Goal: Task Accomplishment & Management: Manage account settings

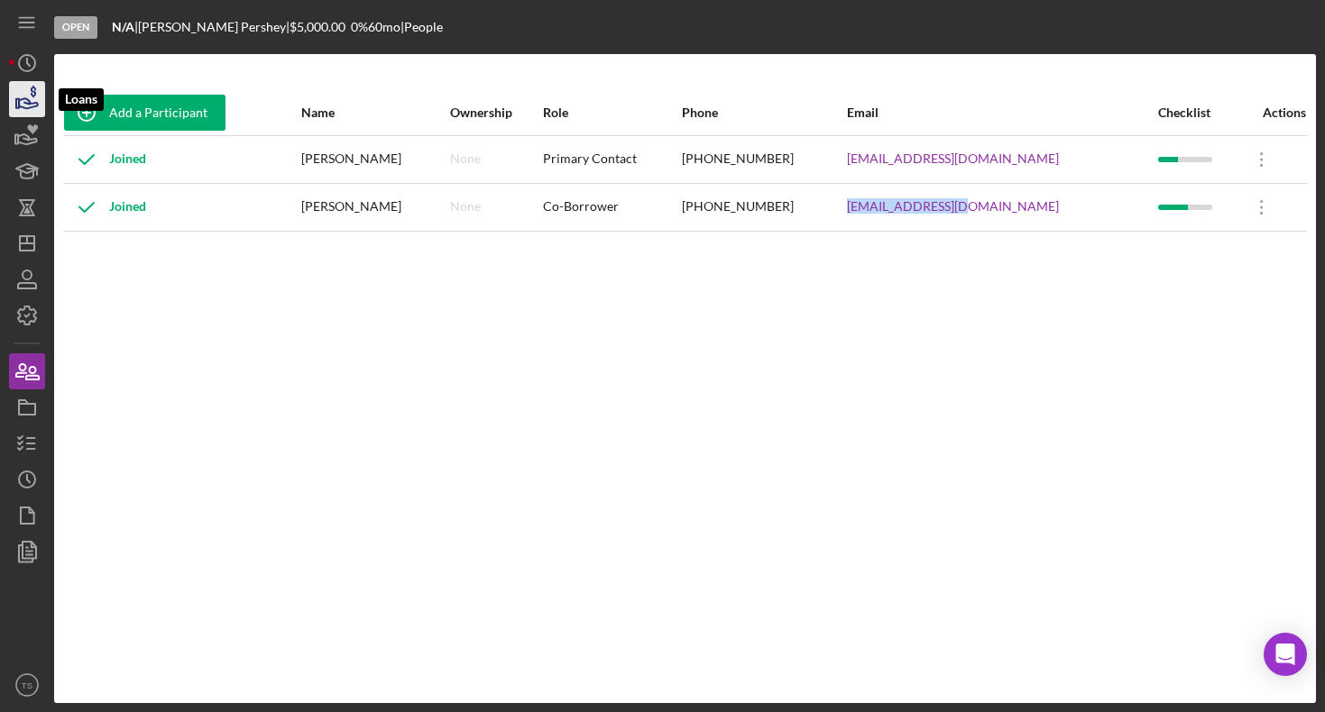
click at [23, 103] on icon "button" at bounding box center [27, 99] width 45 height 45
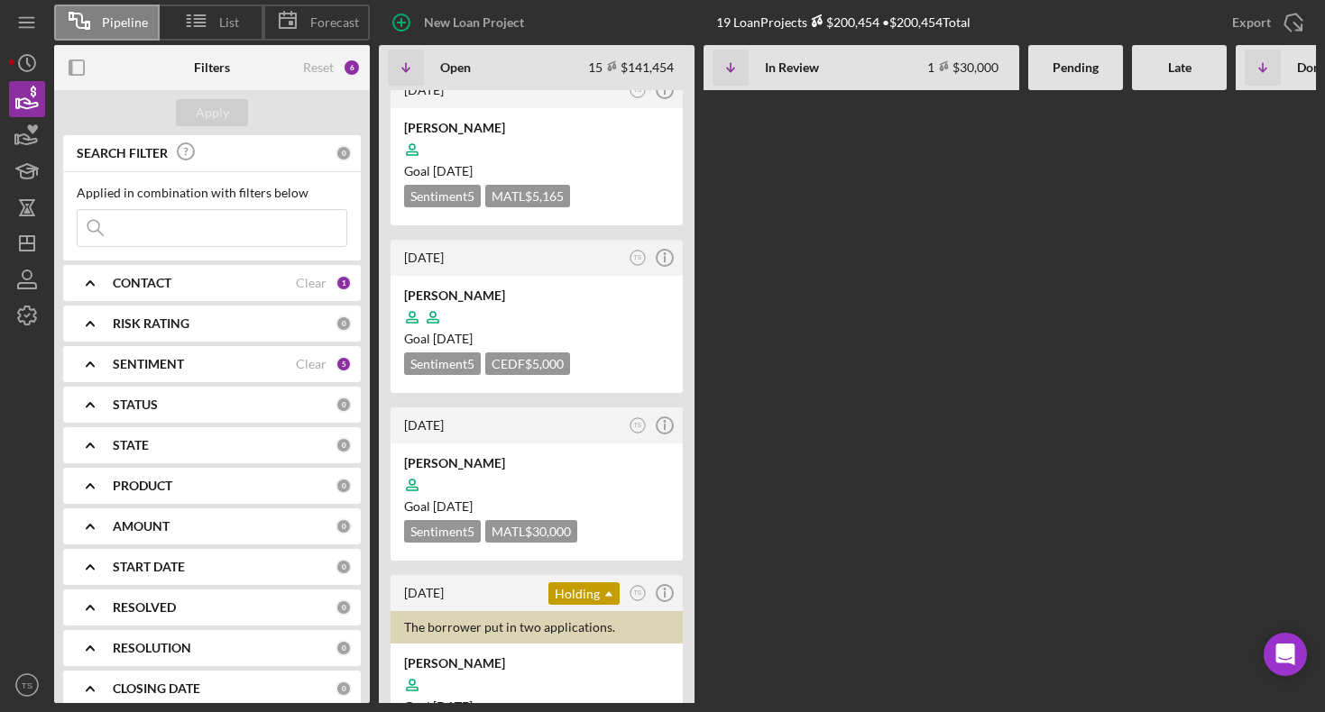
scroll to position [920, 0]
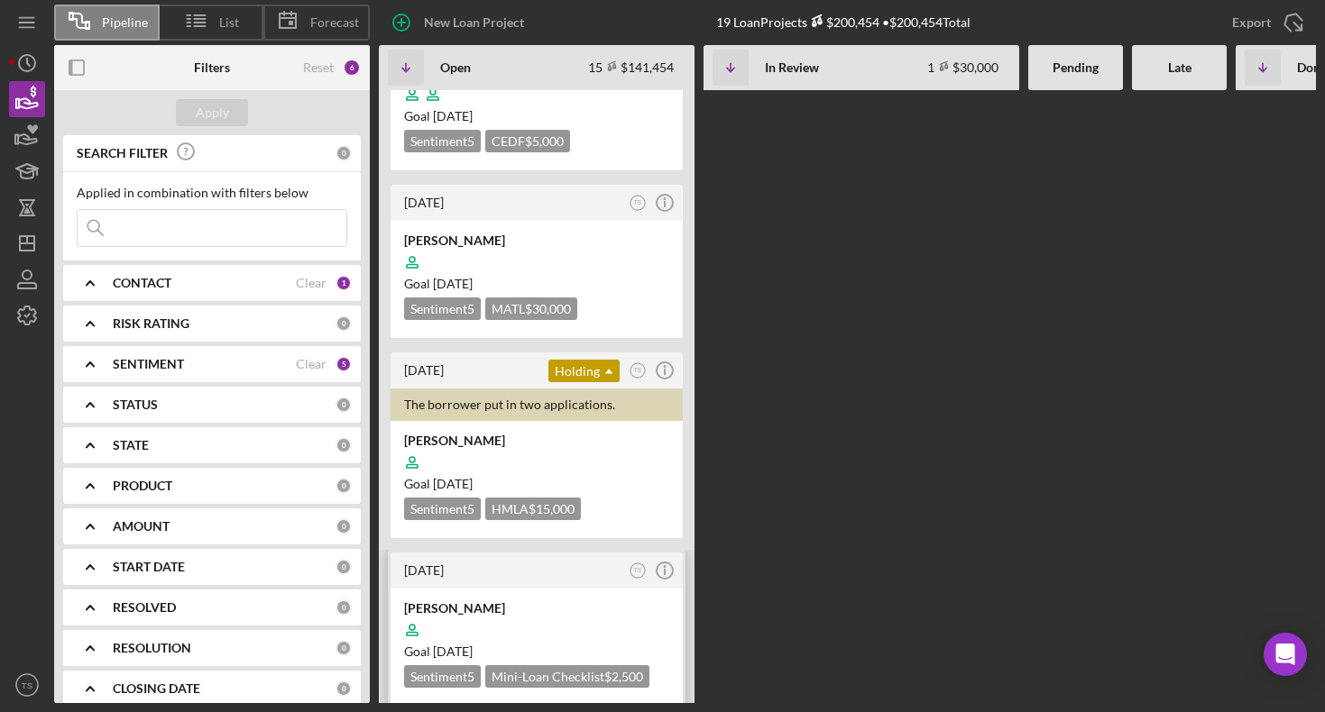
click at [452, 613] on div at bounding box center [536, 630] width 265 height 34
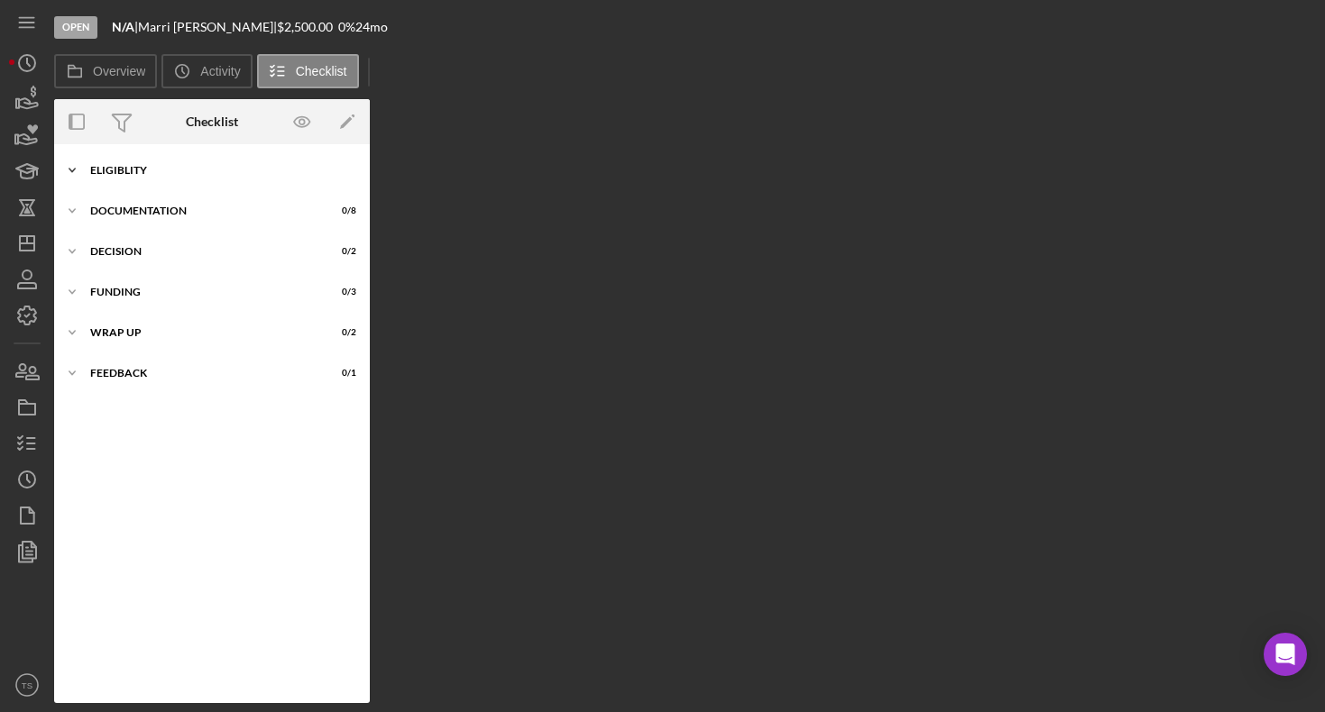
click at [119, 170] on div "Eligiblity" at bounding box center [218, 170] width 257 height 11
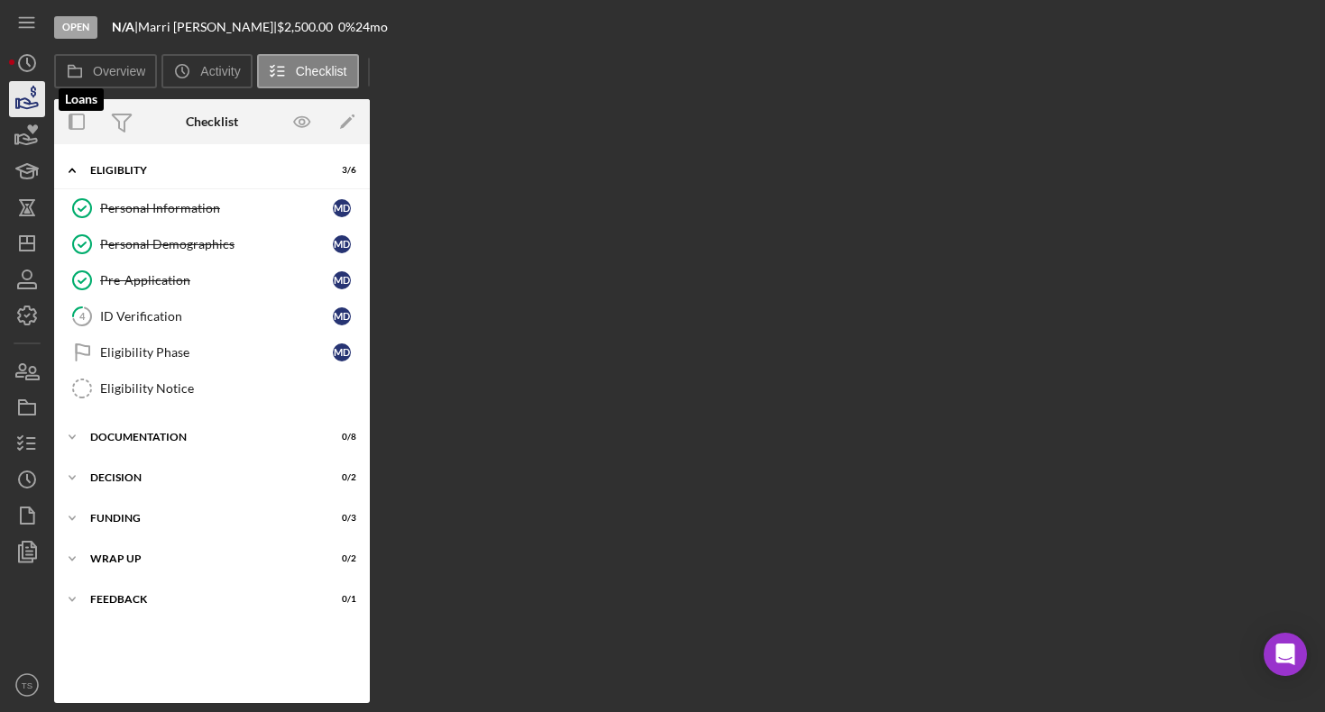
click at [14, 105] on icon "button" at bounding box center [27, 99] width 45 height 45
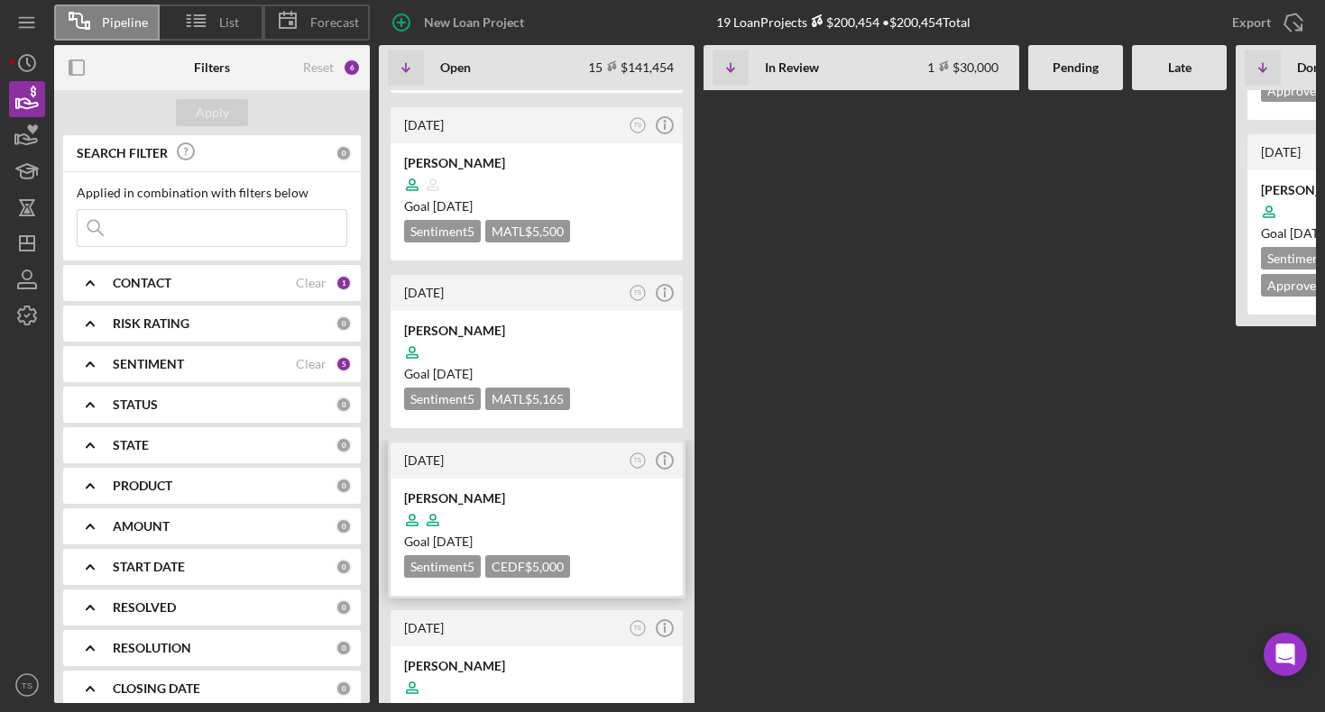
scroll to position [460, 0]
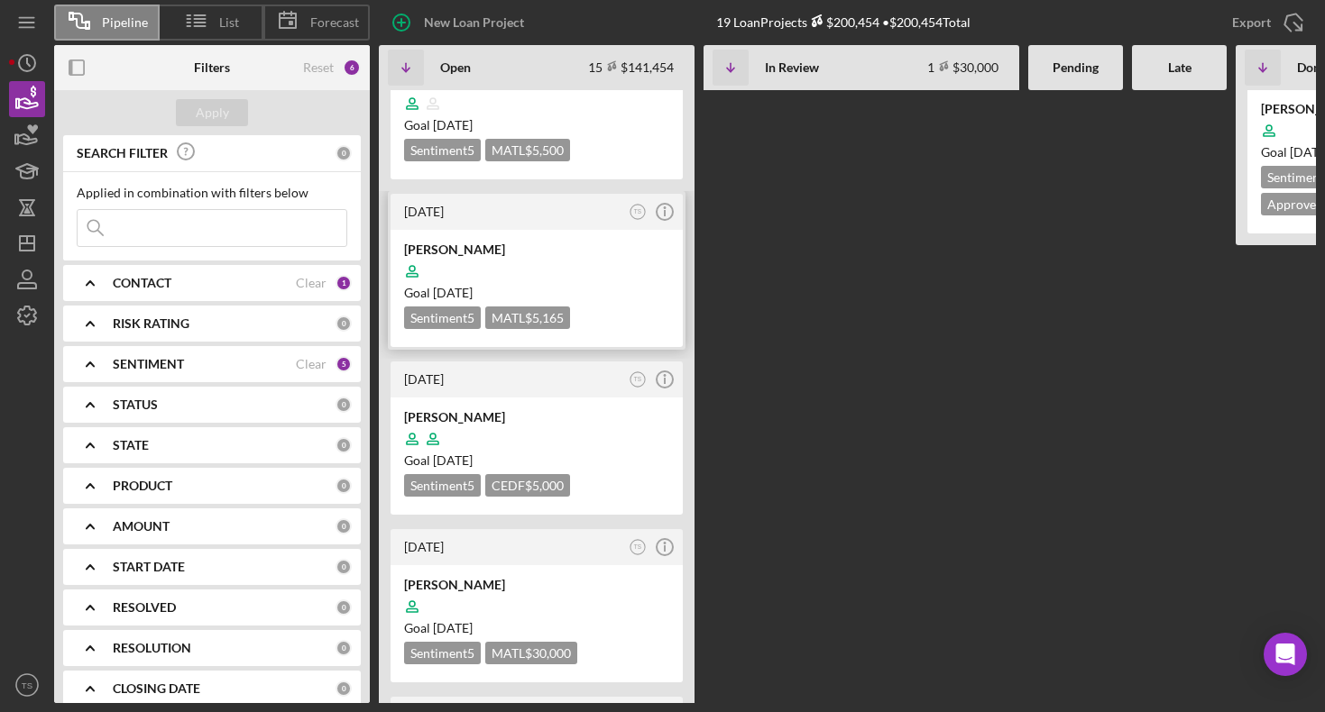
click at [451, 254] on div at bounding box center [536, 271] width 265 height 34
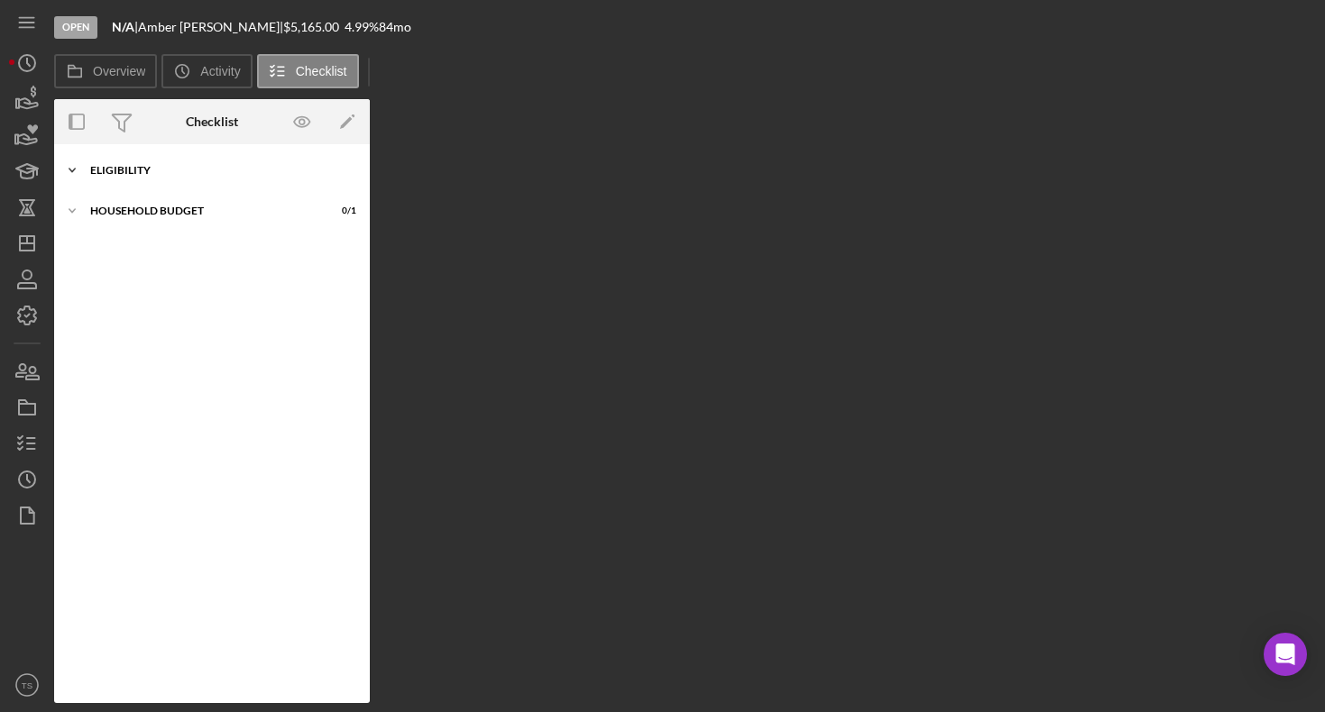
click at [110, 168] on div "ELIGIBILITY" at bounding box center [218, 170] width 257 height 11
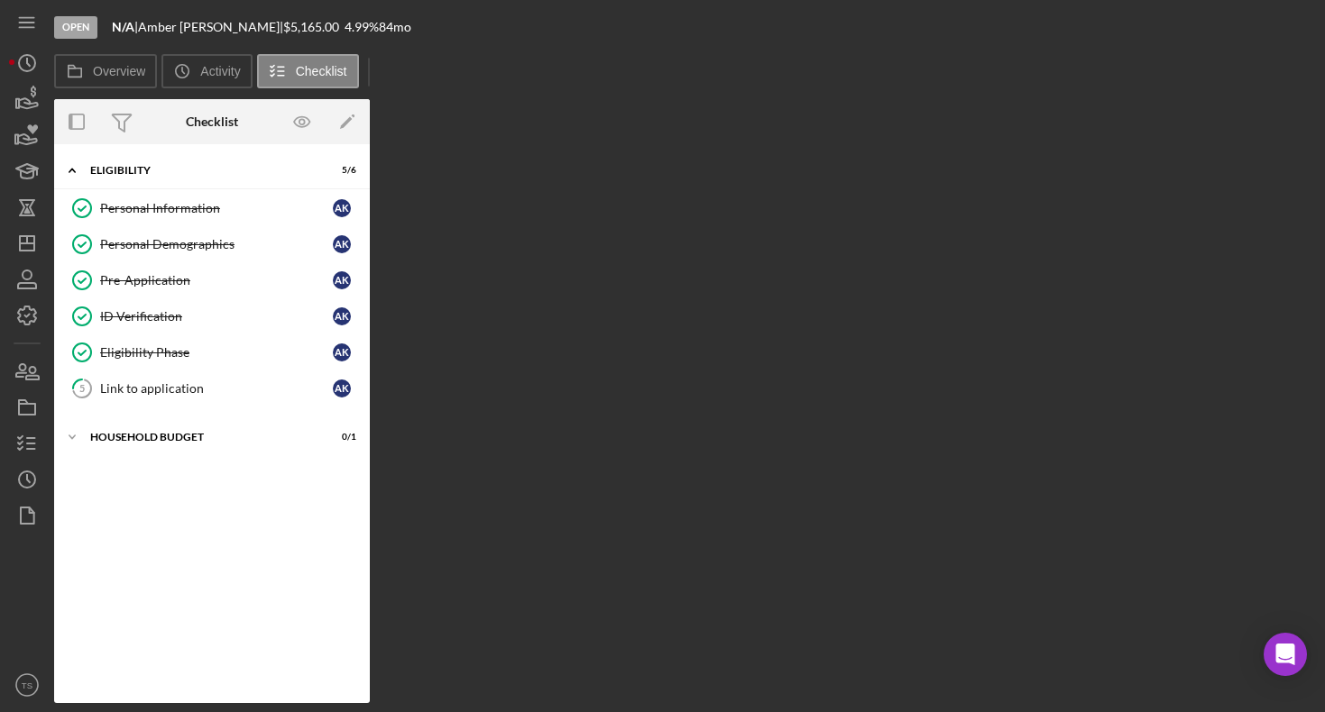
click at [834, 263] on div "Overview Internal Workflow Stage Open Icon/Dropdown Arrow Archive (can unarchiv…" at bounding box center [685, 401] width 1262 height 604
click at [834, 262] on div "Overview Internal Workflow Stage Open Icon/Dropdown Arrow Archive (can unarchiv…" at bounding box center [685, 401] width 1262 height 604
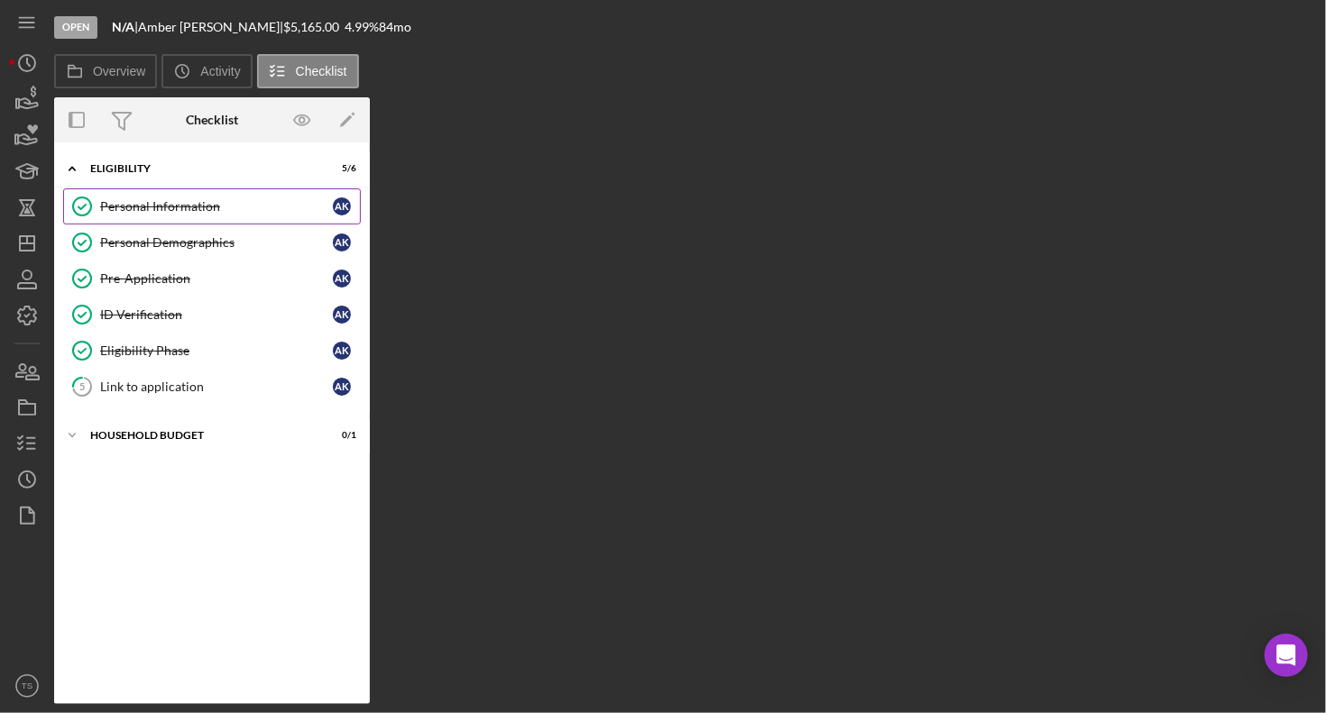
click at [143, 201] on div "Personal Information" at bounding box center [216, 206] width 233 height 14
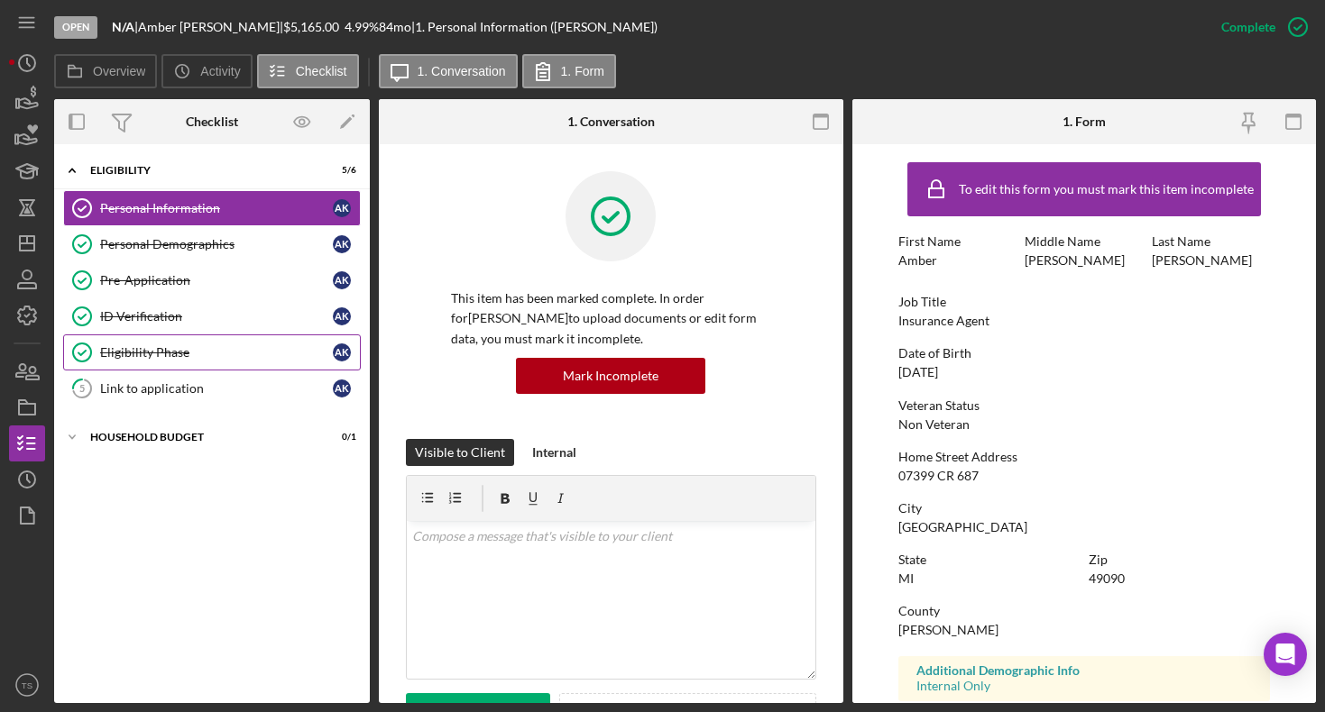
click at [180, 358] on div "Eligibility Phase" at bounding box center [216, 352] width 233 height 14
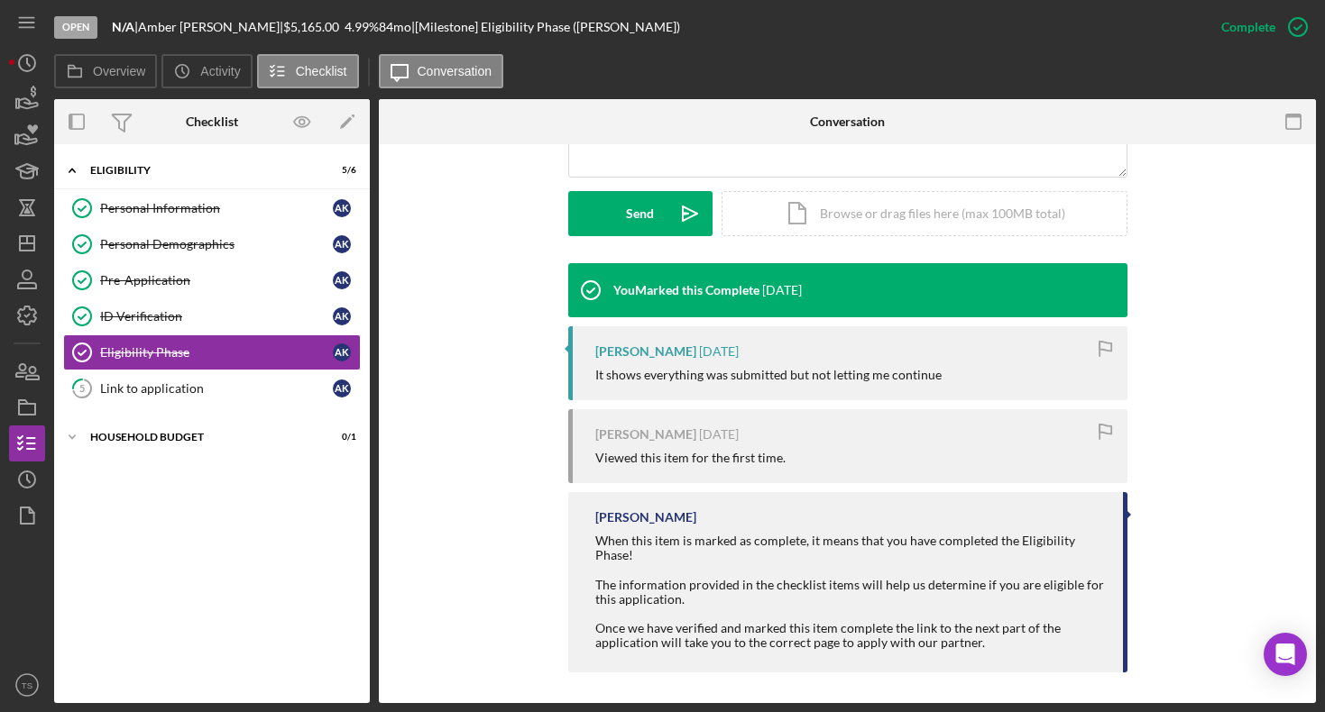
scroll to position [488, 0]
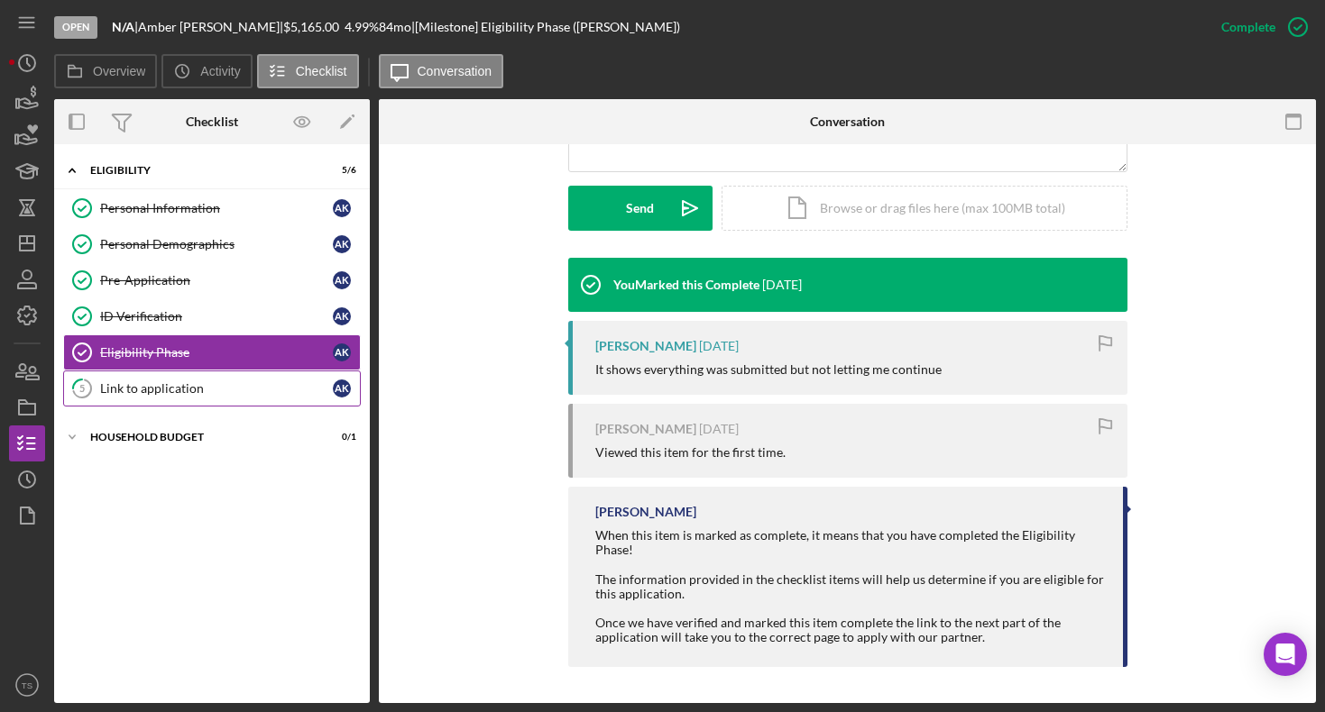
click at [136, 385] on div "Link to application" at bounding box center [216, 388] width 233 height 14
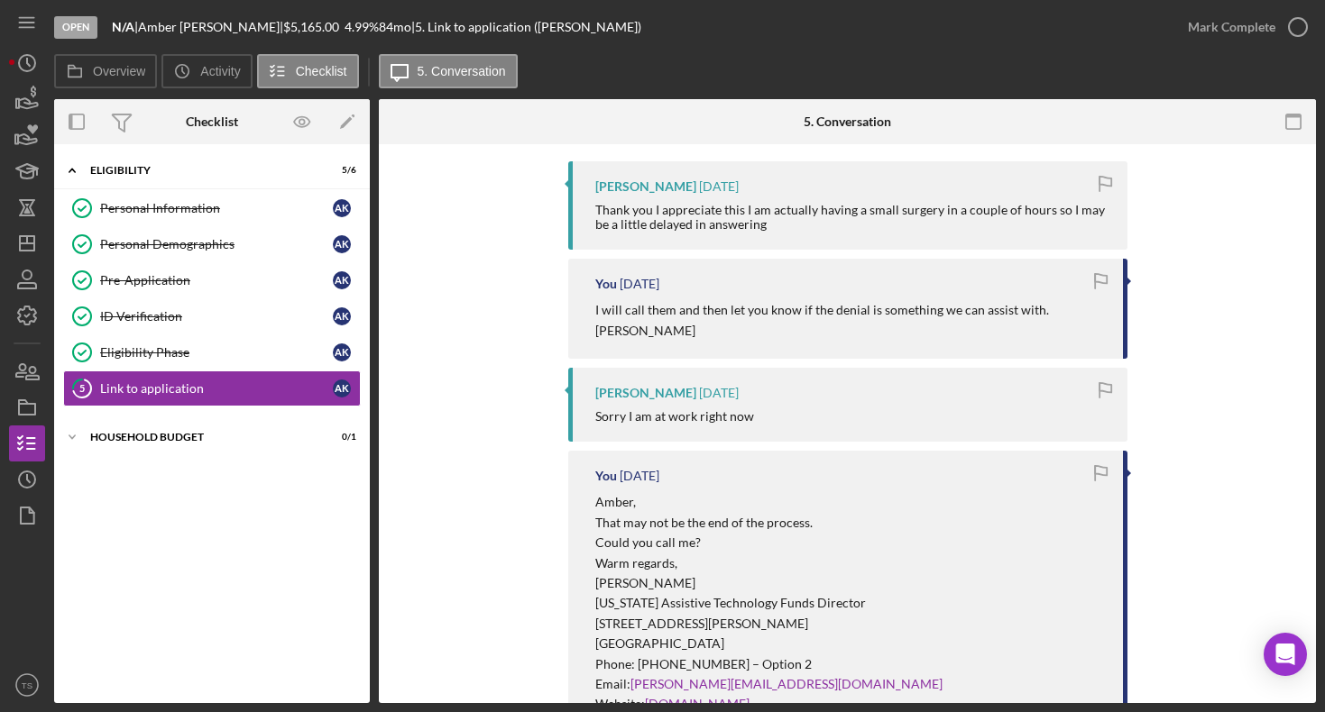
scroll to position [552, 0]
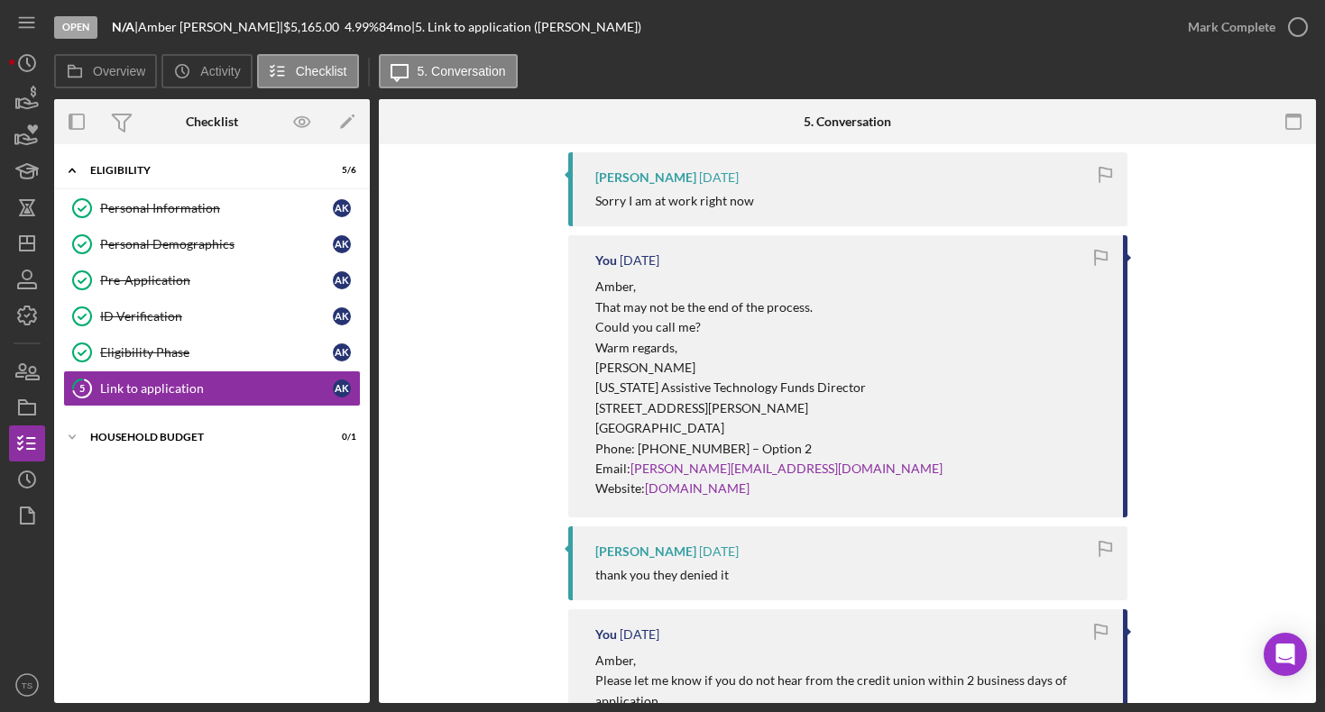
click at [983, 455] on div "[PERSON_NAME], That may not be the end of the process. Could you call me? Warm …" at bounding box center [850, 388] width 510 height 222
click at [32, 110] on icon "button" at bounding box center [27, 99] width 45 height 45
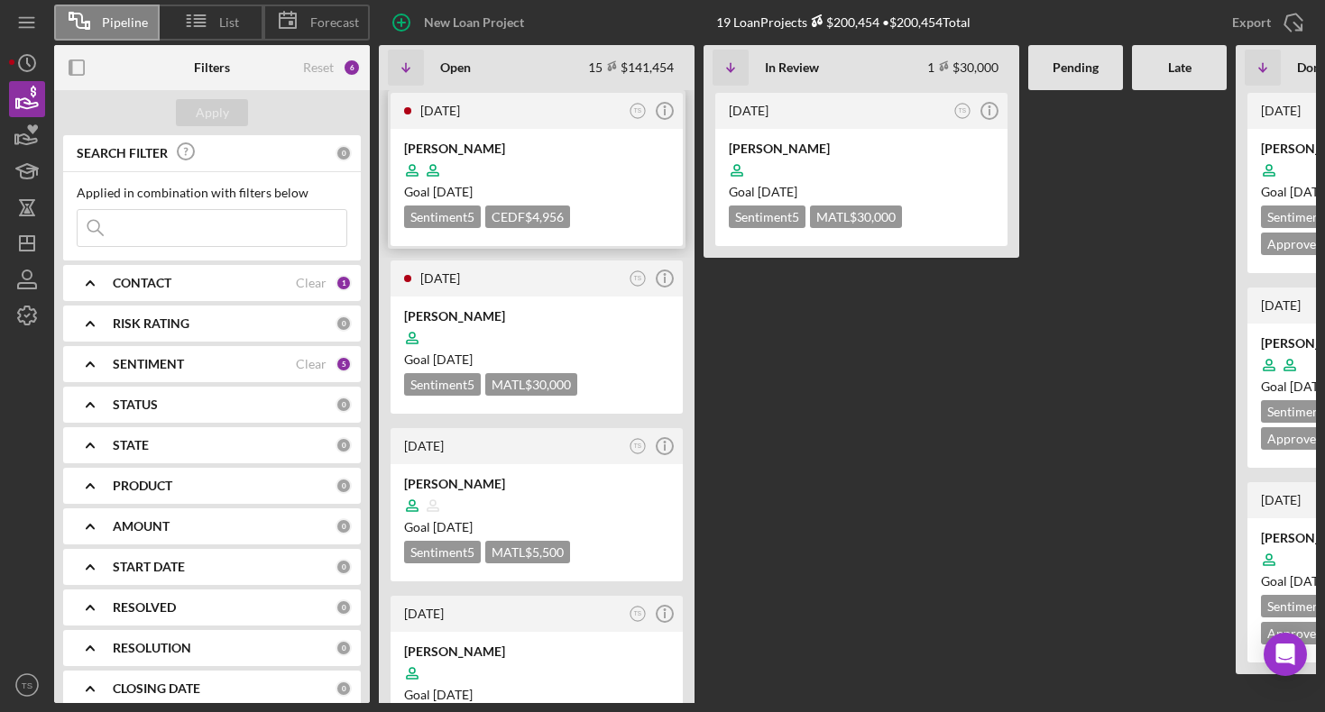
click at [503, 168] on div at bounding box center [536, 170] width 265 height 34
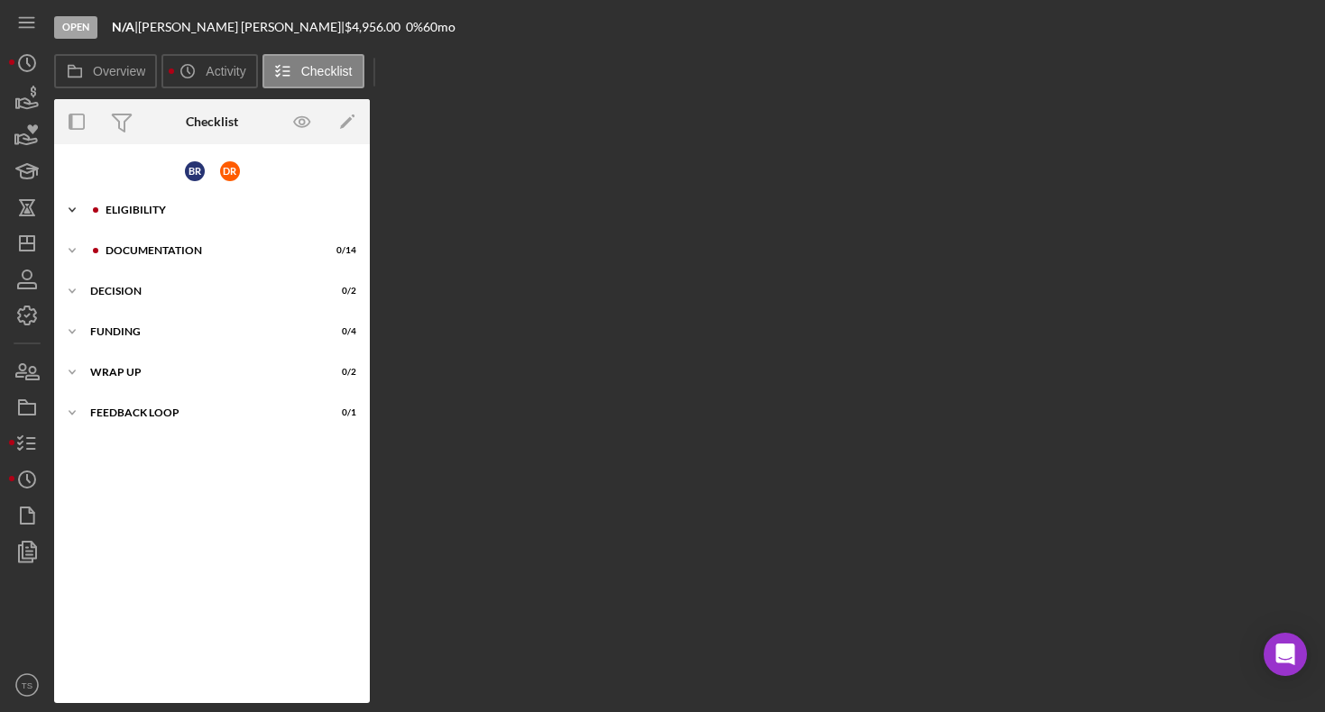
click at [130, 211] on div "ELIGIBILITY" at bounding box center [227, 210] width 242 height 11
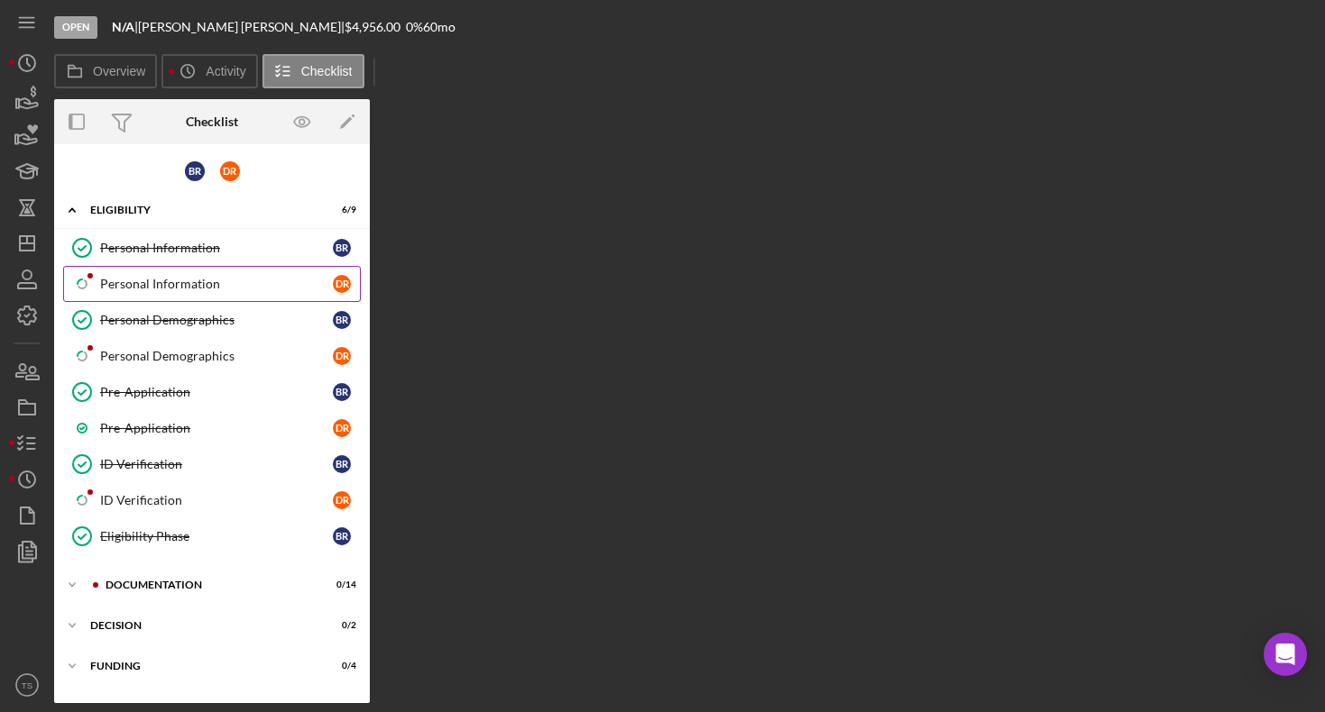
click at [133, 285] on div "Personal Information" at bounding box center [216, 284] width 233 height 14
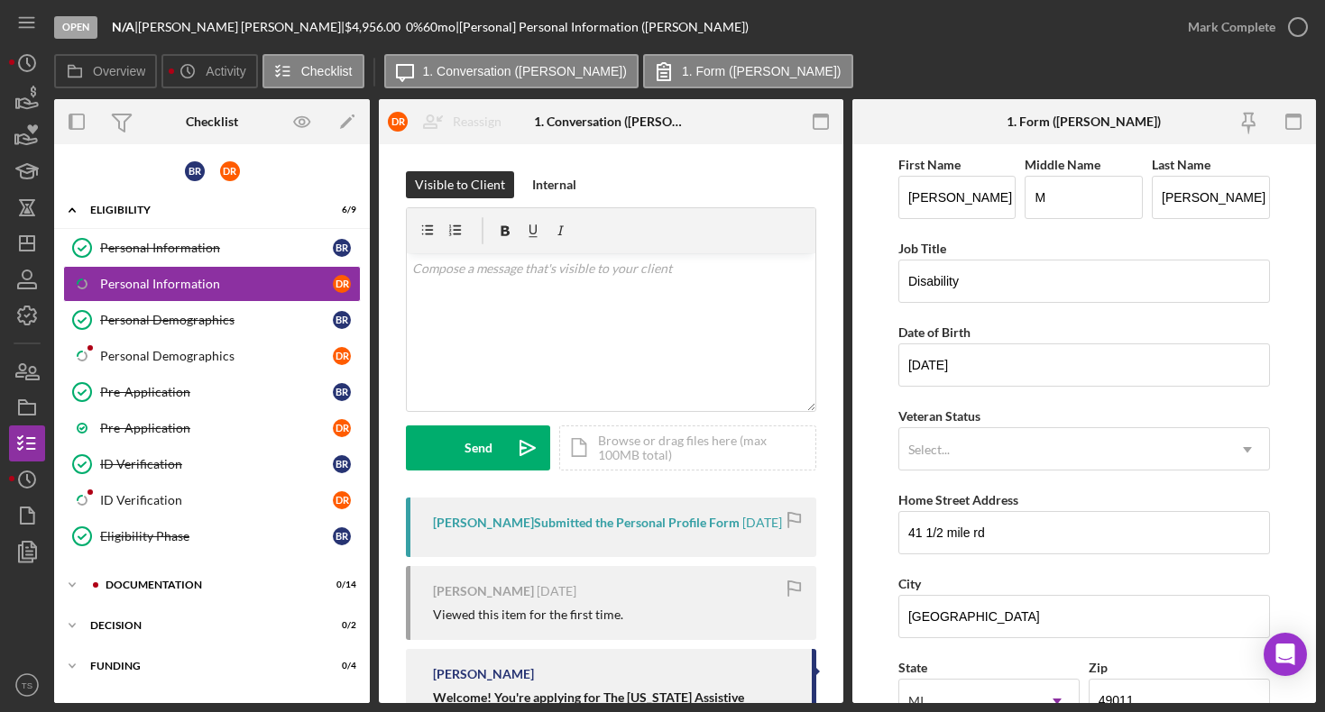
scroll to position [72, 0]
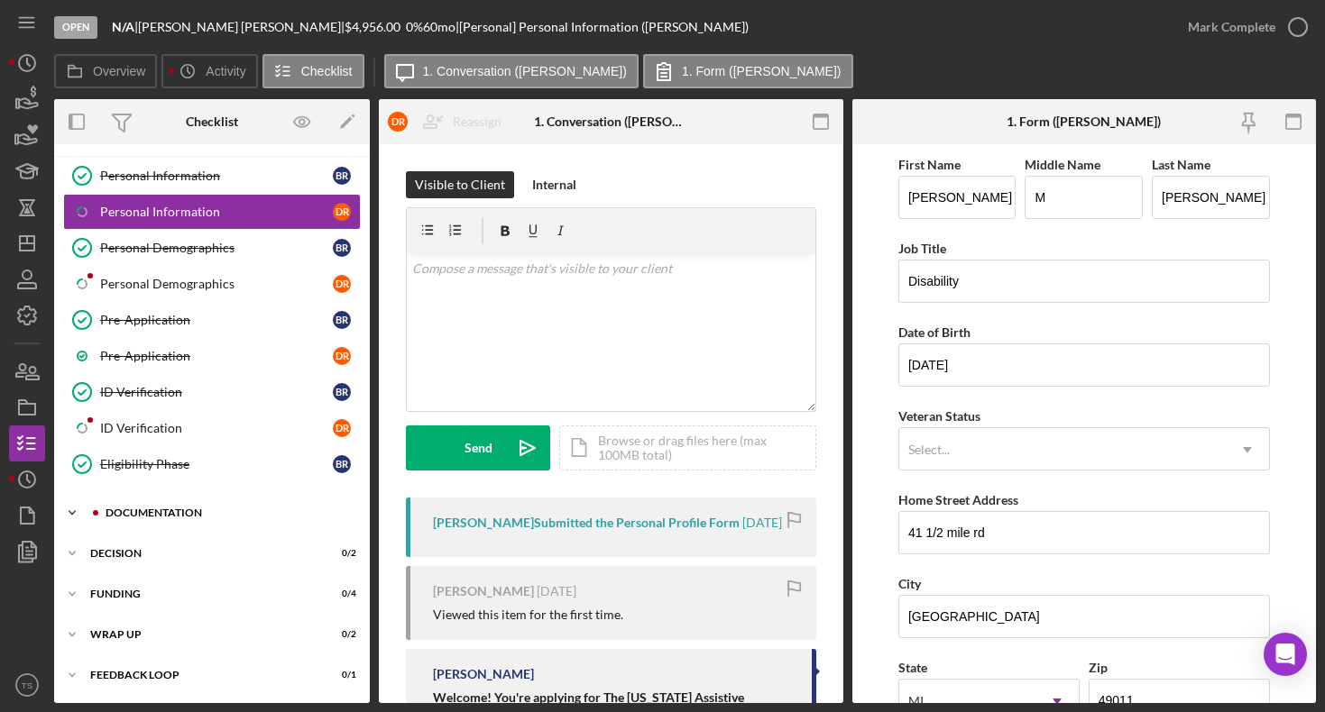
click at [108, 513] on div "DOCUMENTATION" at bounding box center [227, 513] width 242 height 11
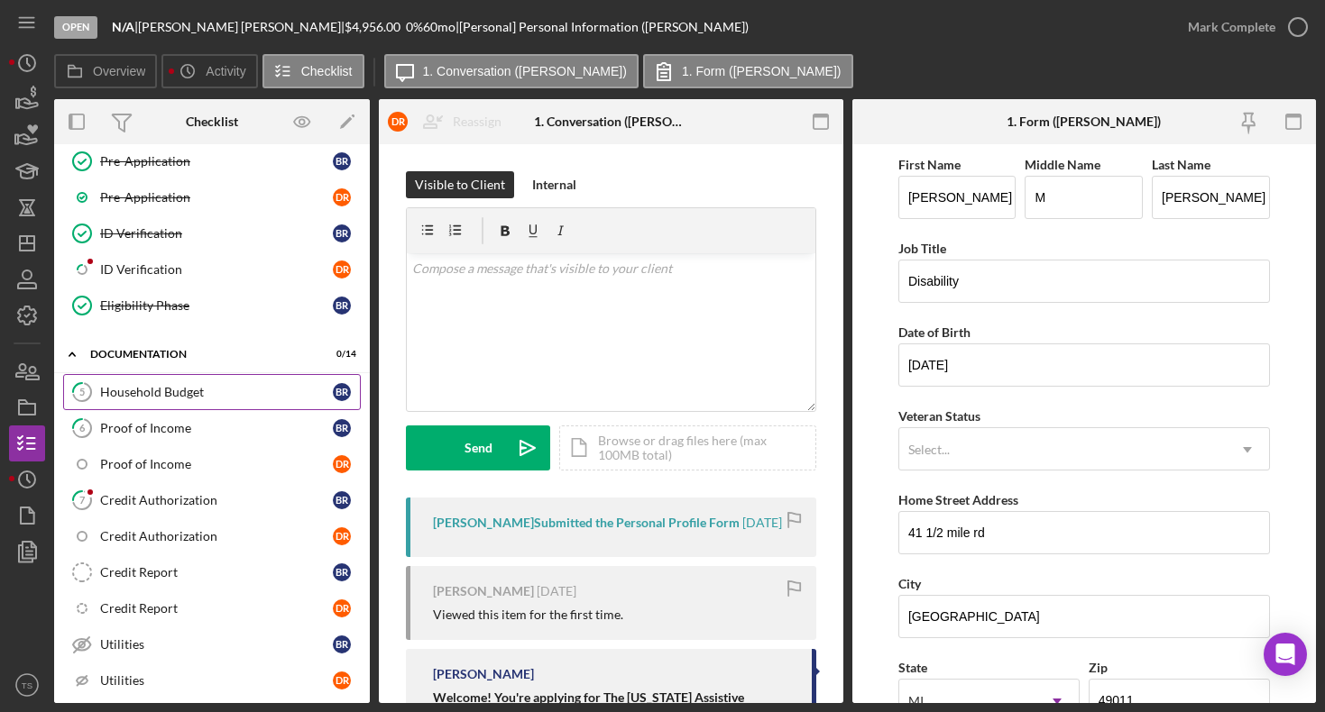
scroll to position [440, 0]
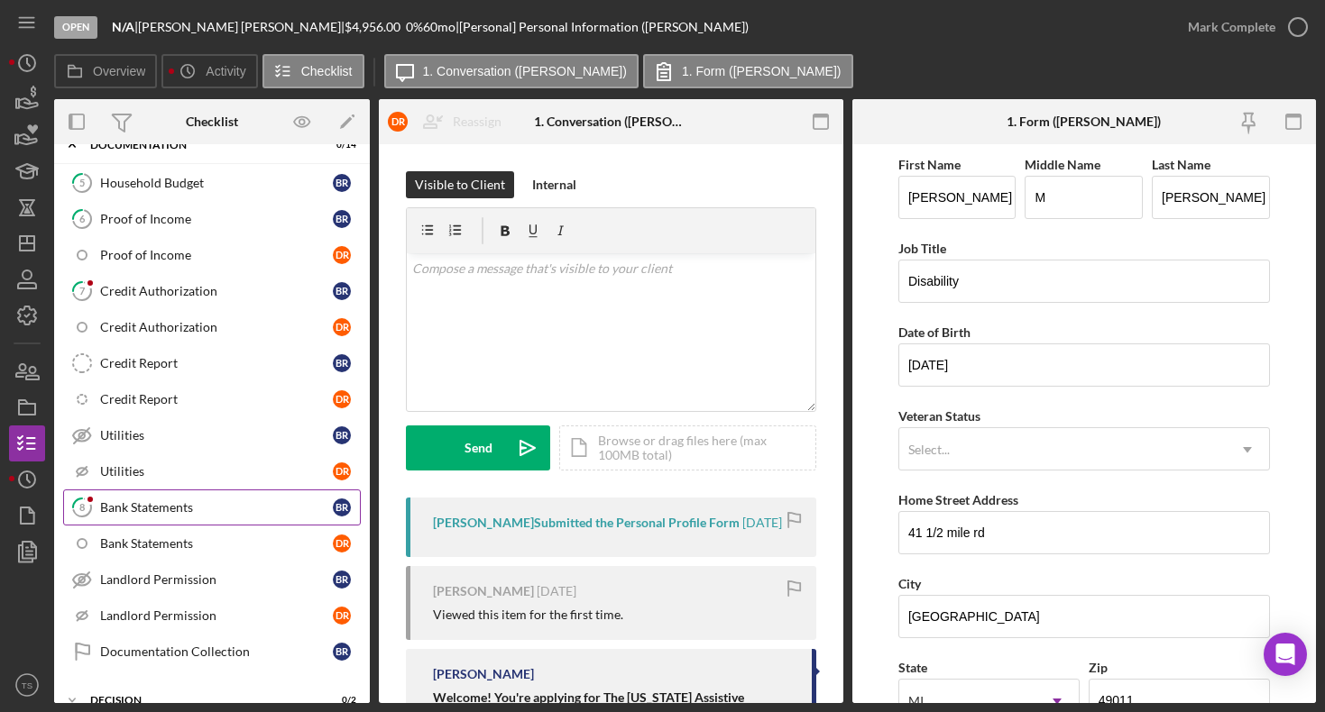
click at [123, 506] on div "Bank Statements" at bounding box center [216, 508] width 233 height 14
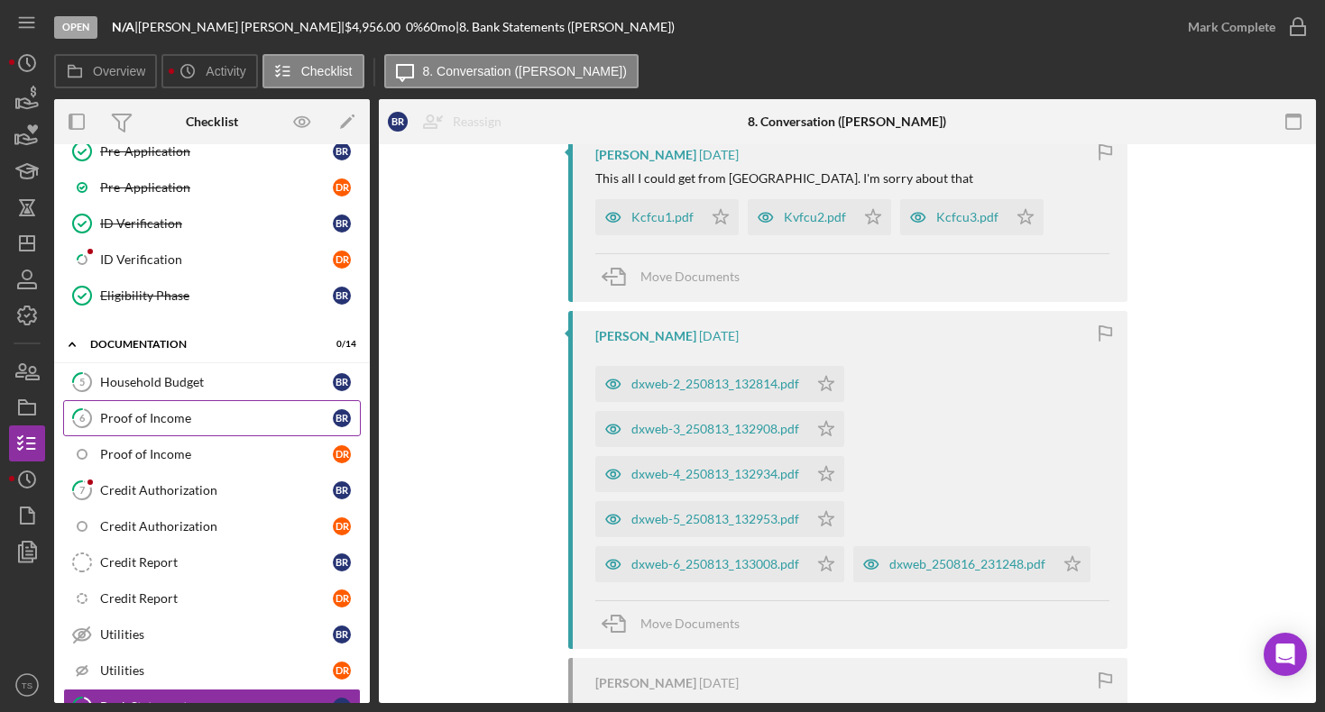
scroll to position [256, 0]
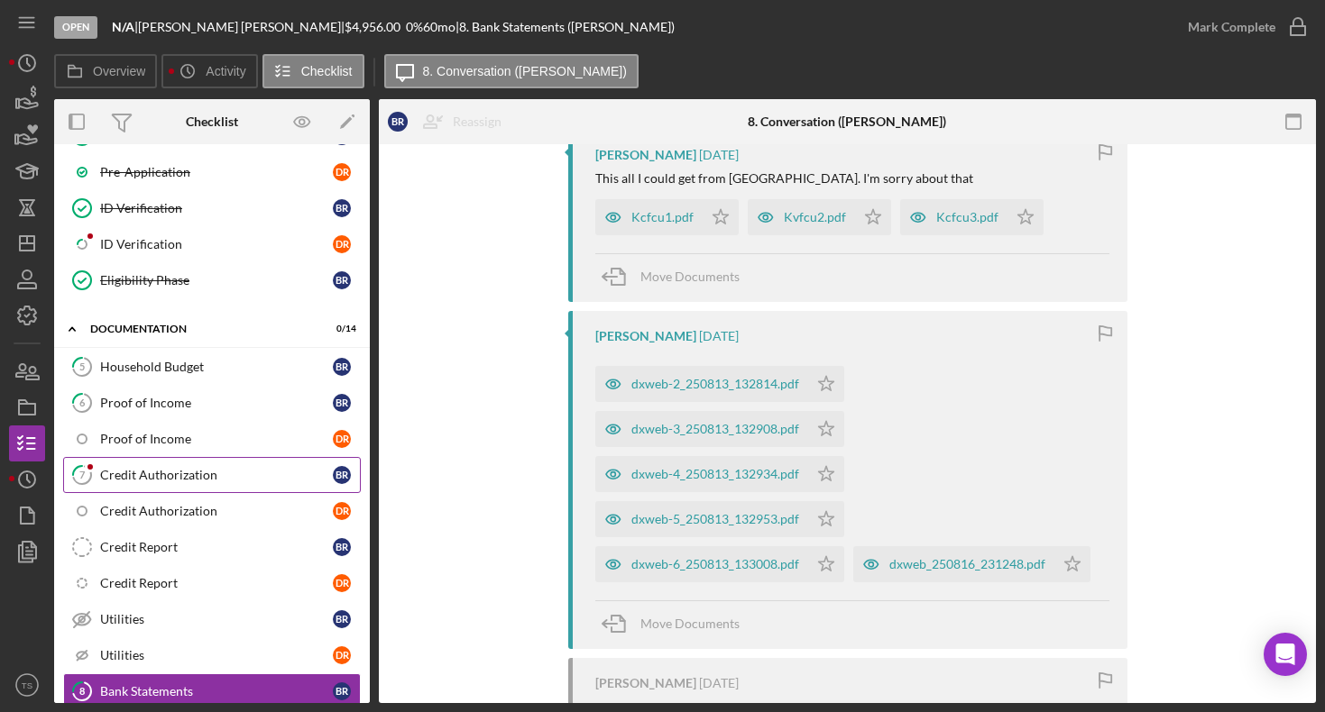
click at [210, 473] on div "Credit Authorization" at bounding box center [216, 475] width 233 height 14
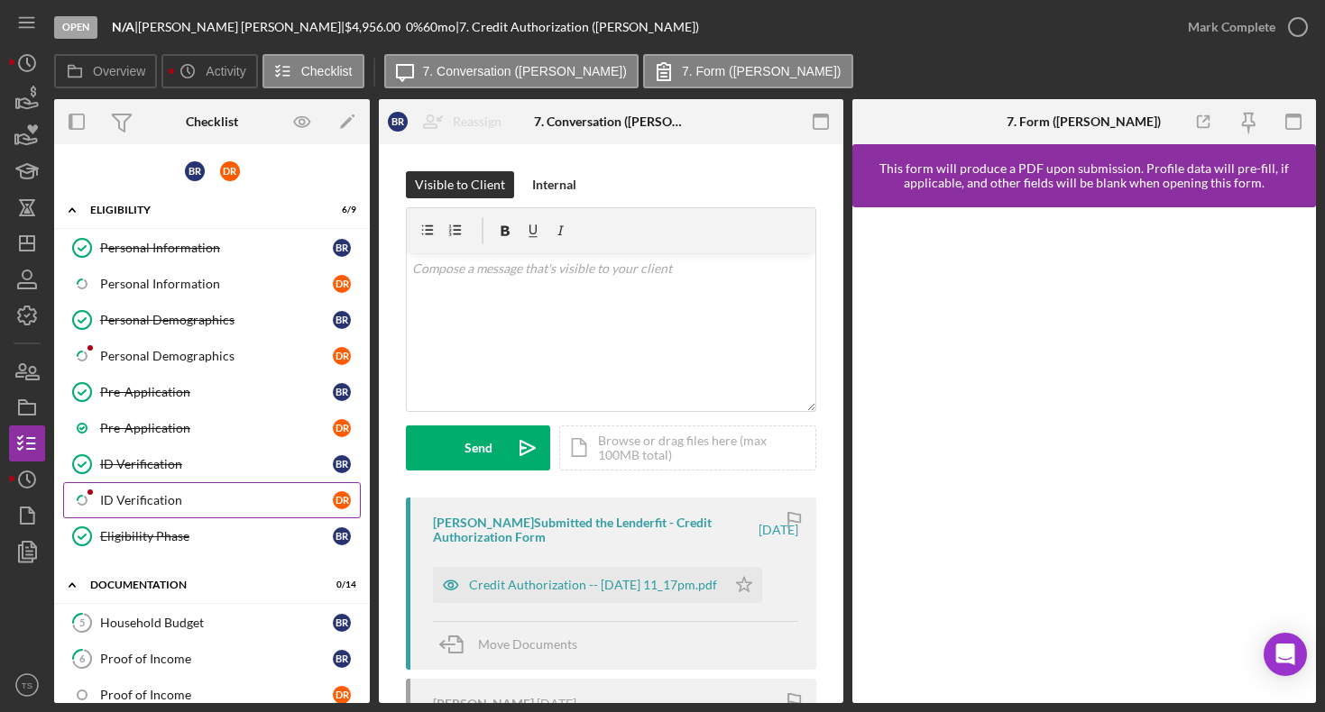
click at [162, 500] on div "ID Verification" at bounding box center [216, 500] width 233 height 14
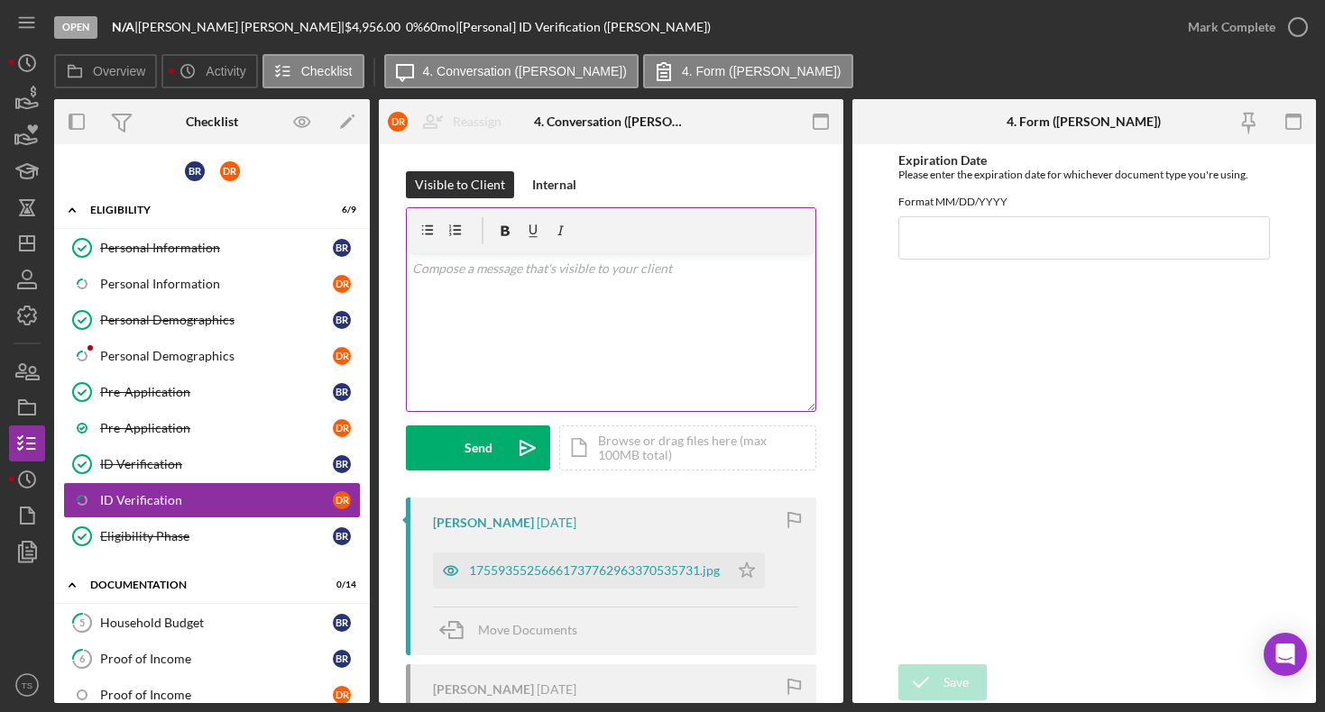
scroll to position [289, 0]
